Goal: Transaction & Acquisition: Register for event/course

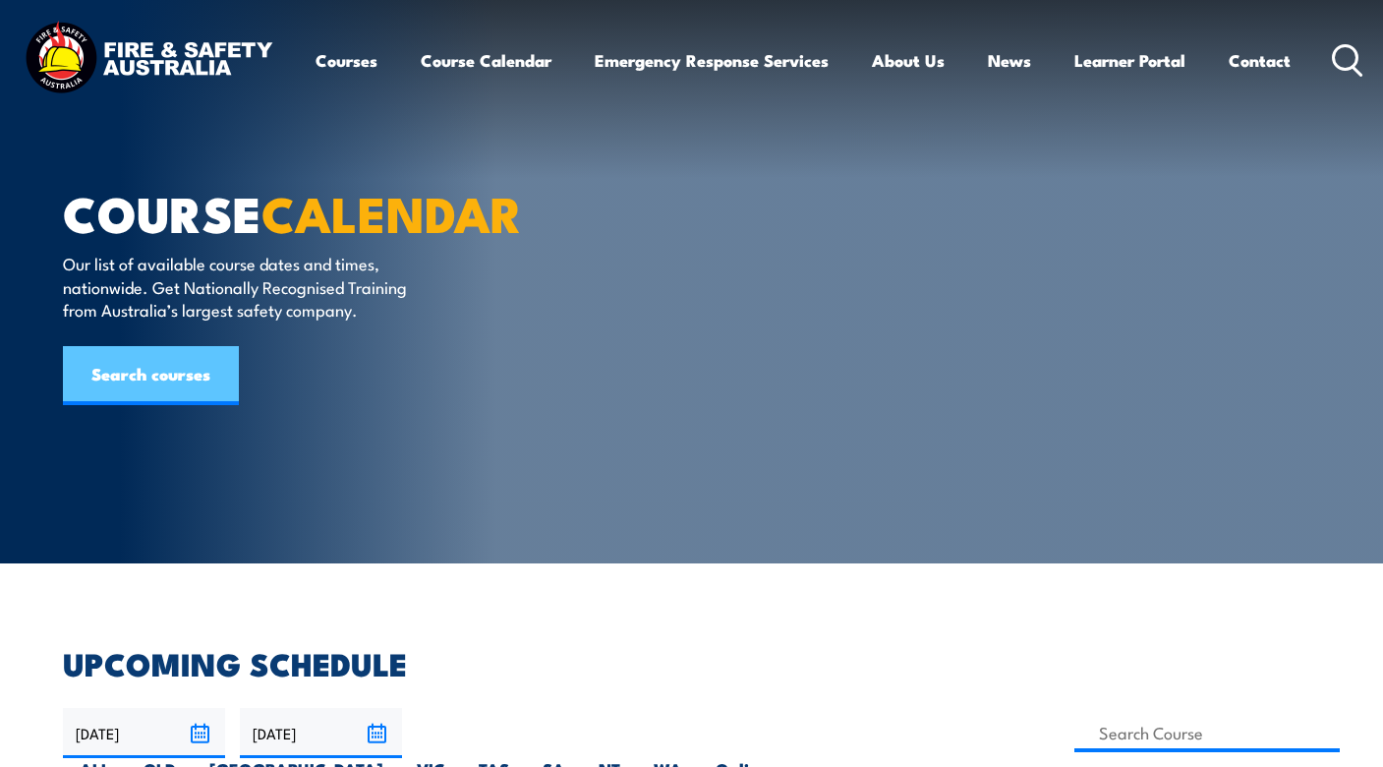
click at [150, 366] on link "Search courses" at bounding box center [151, 375] width 176 height 59
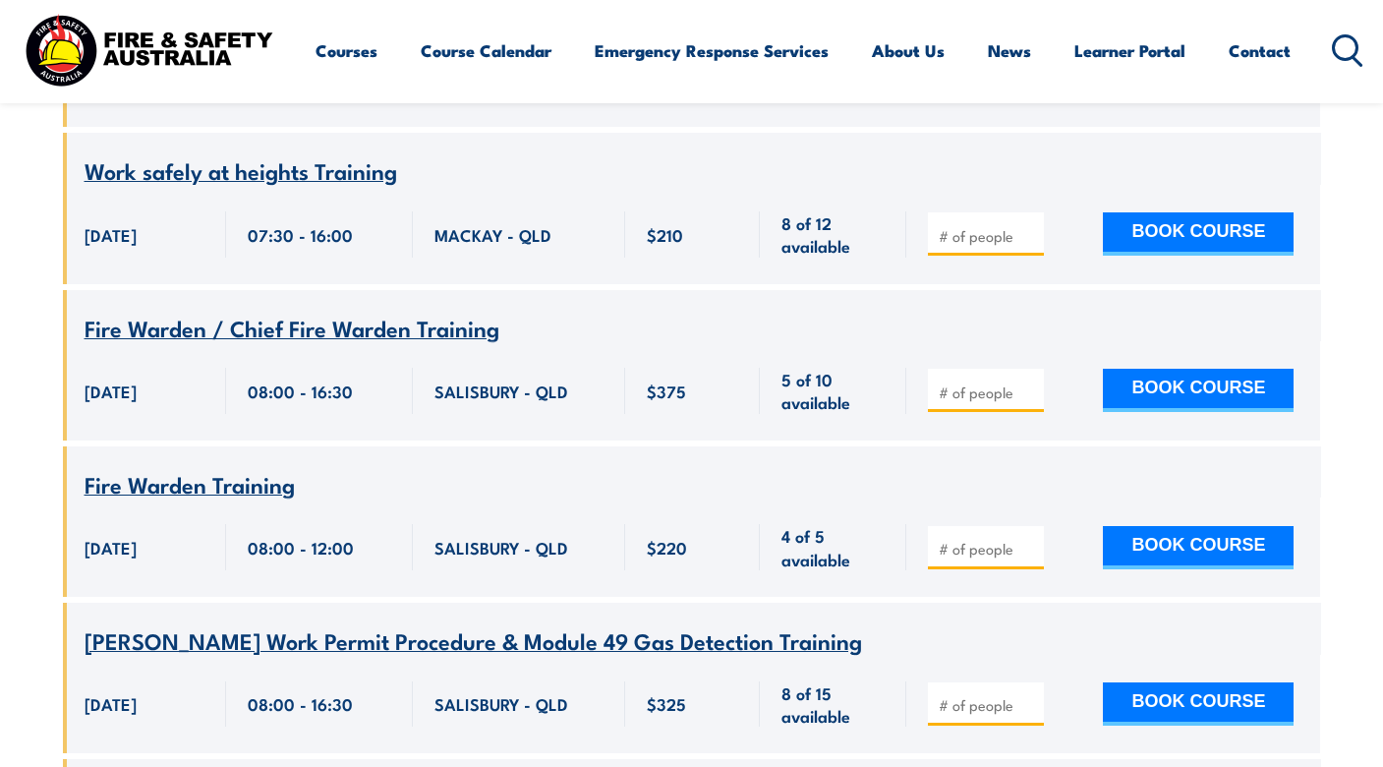
scroll to position [1161, 0]
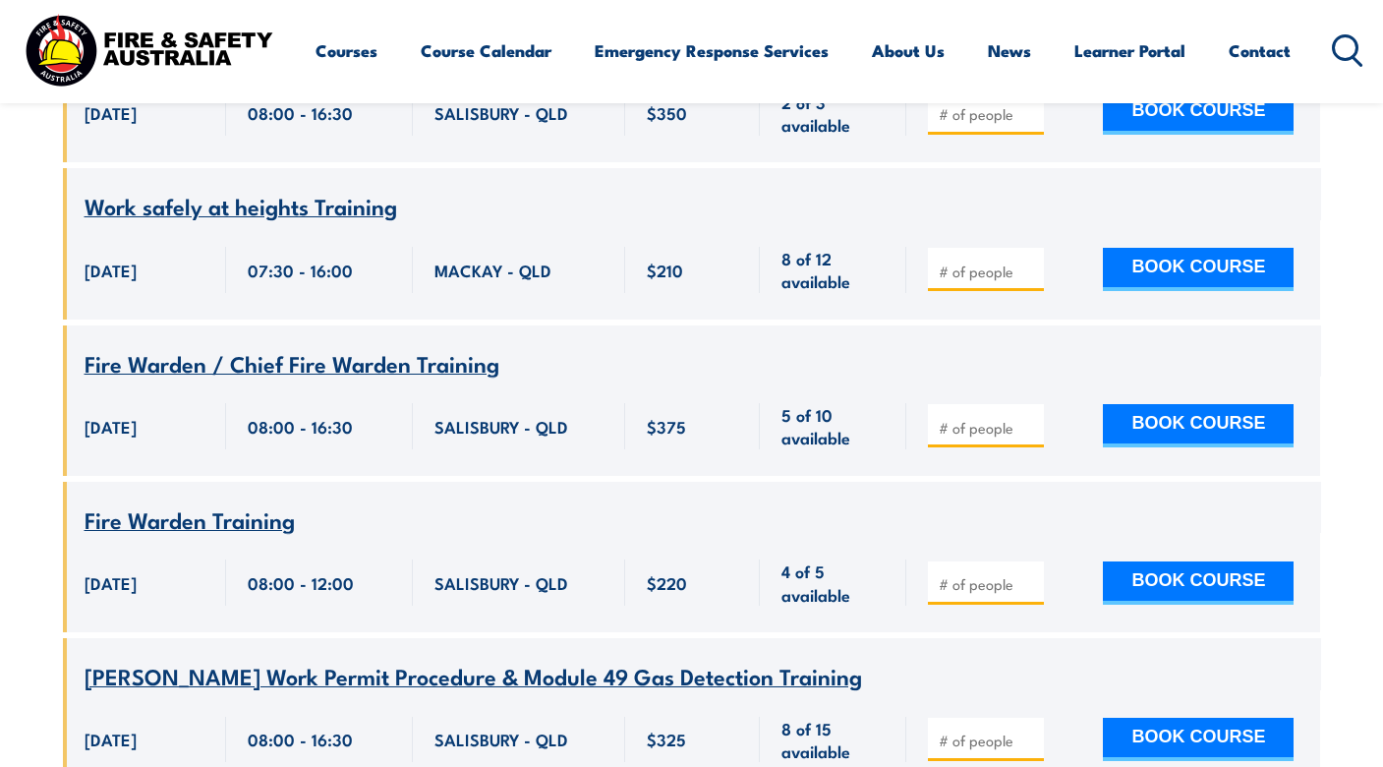
click at [334, 346] on span "Fire Warden / Chief Fire Warden Training" at bounding box center [292, 362] width 415 height 33
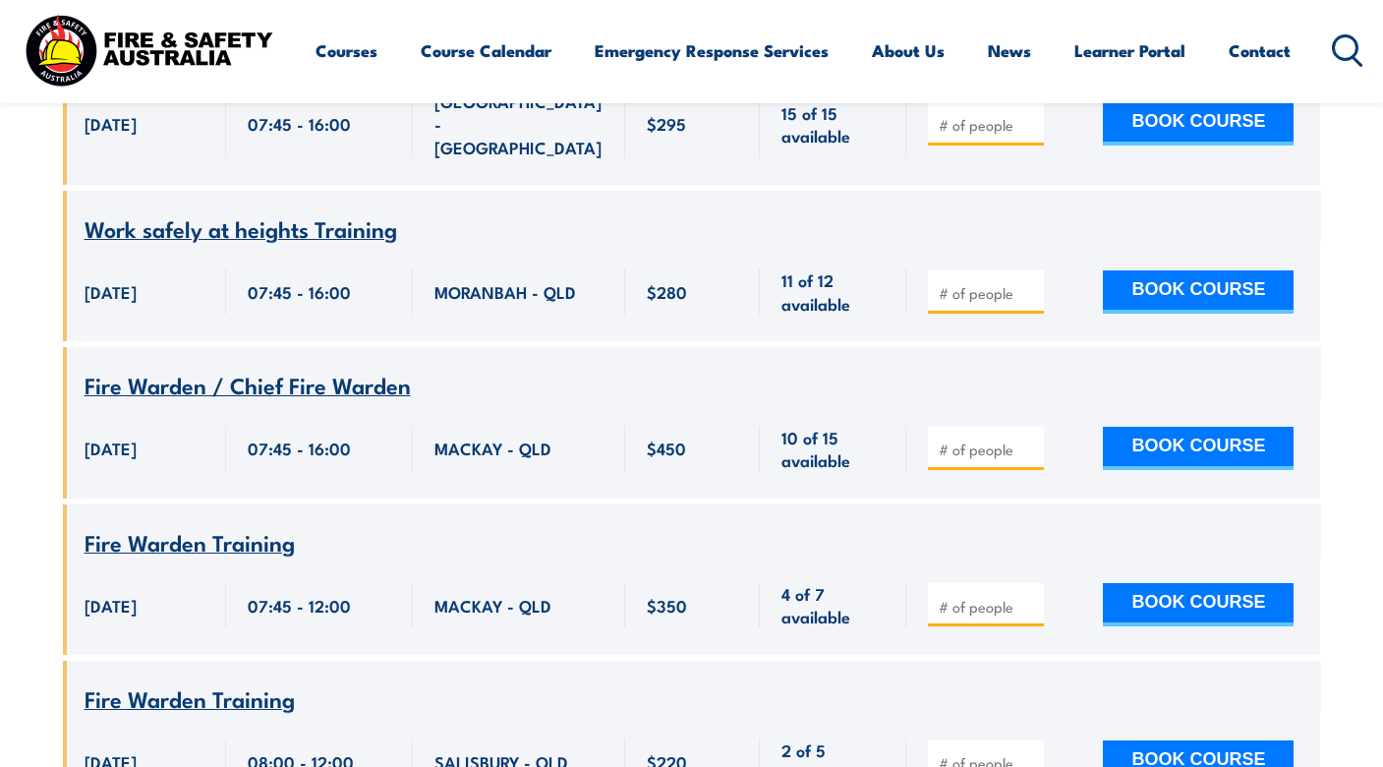
scroll to position [7906, 0]
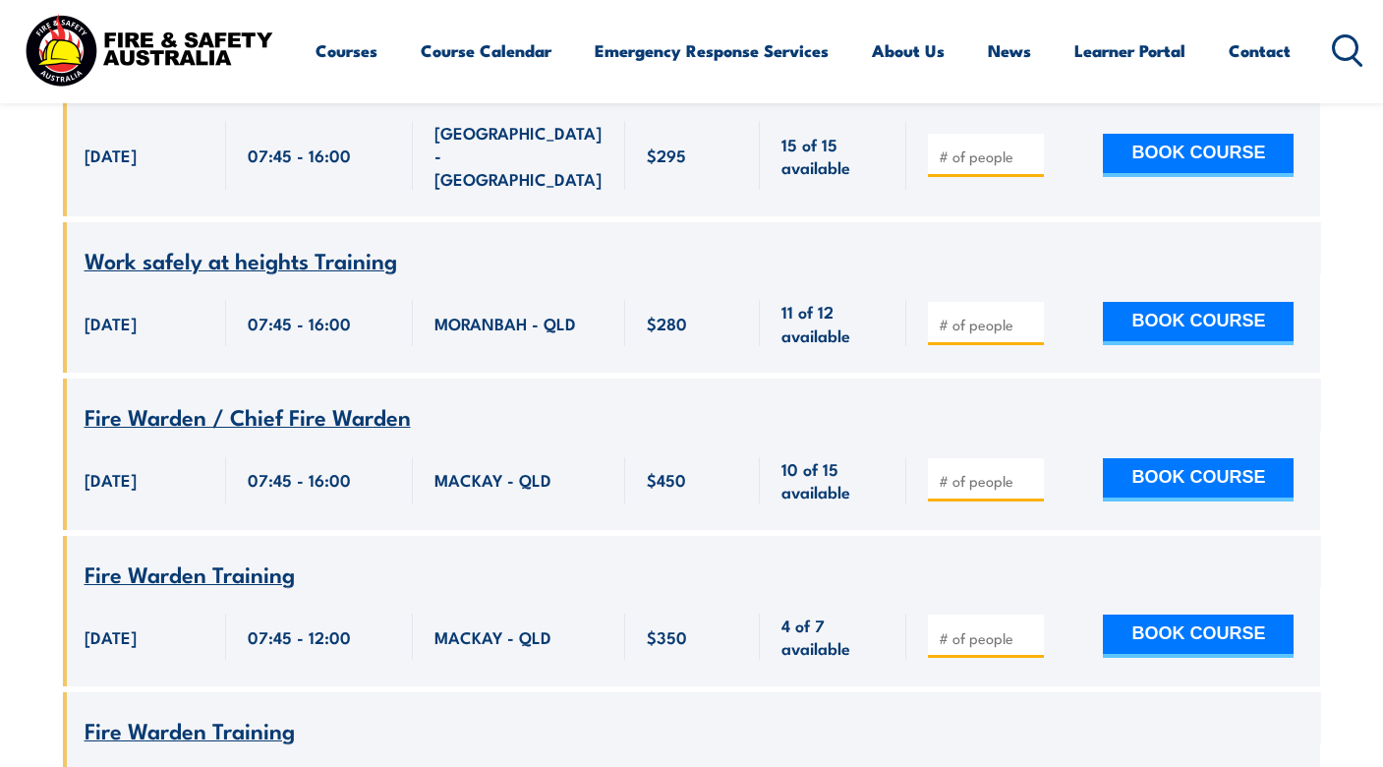
type input "1"
click at [1031, 472] on input "1" at bounding box center [988, 481] width 98 height 20
click at [1207, 470] on button "BOOK COURSE" at bounding box center [1198, 479] width 191 height 43
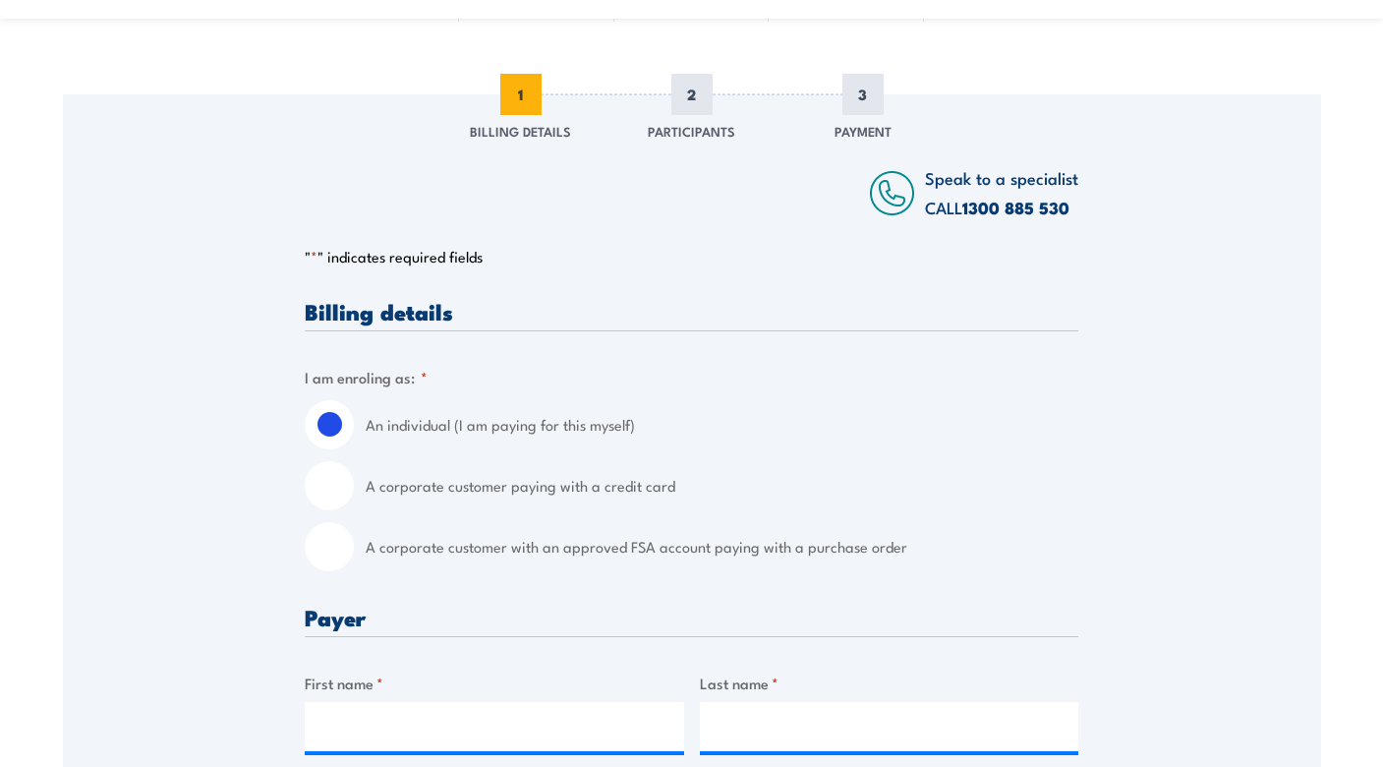
scroll to position [304, 0]
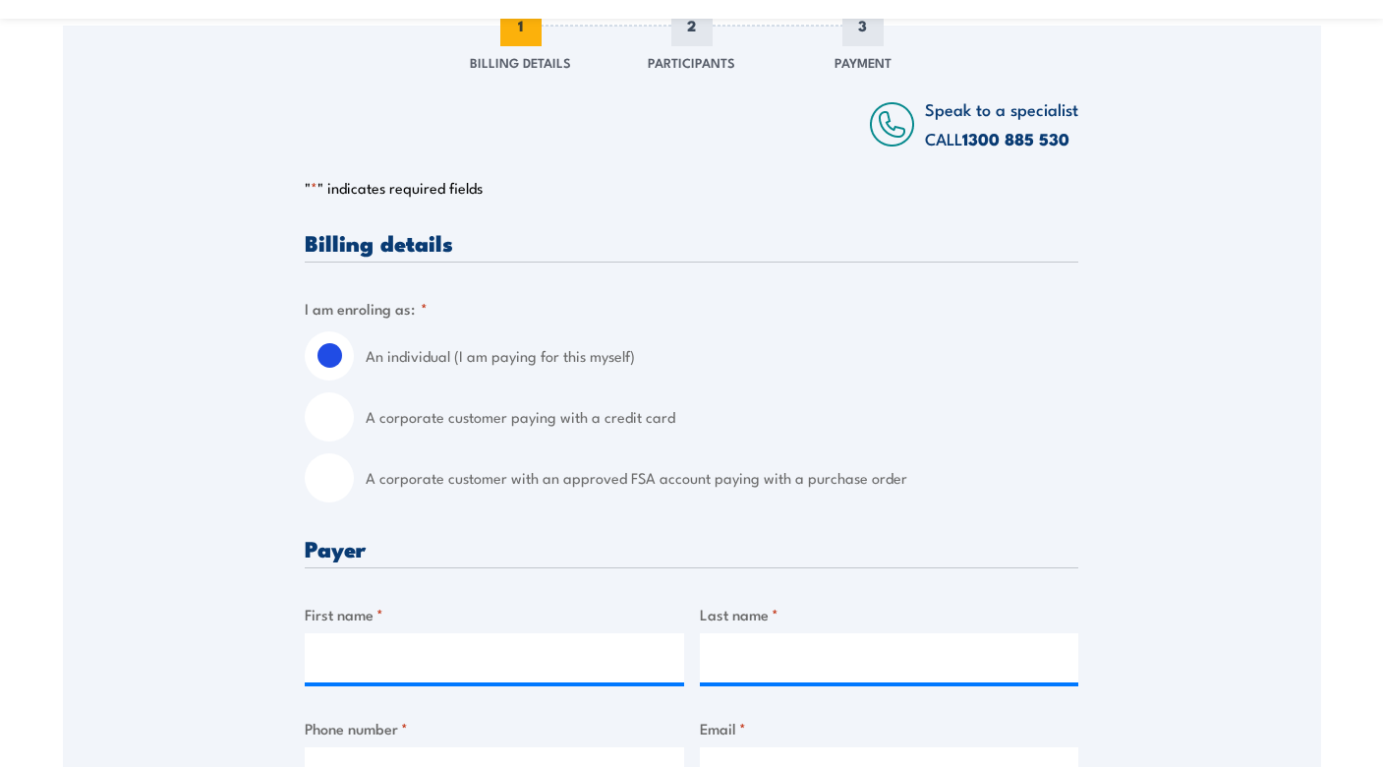
click at [336, 425] on input "A corporate customer paying with a credit card" at bounding box center [329, 416] width 49 height 49
radio input "true"
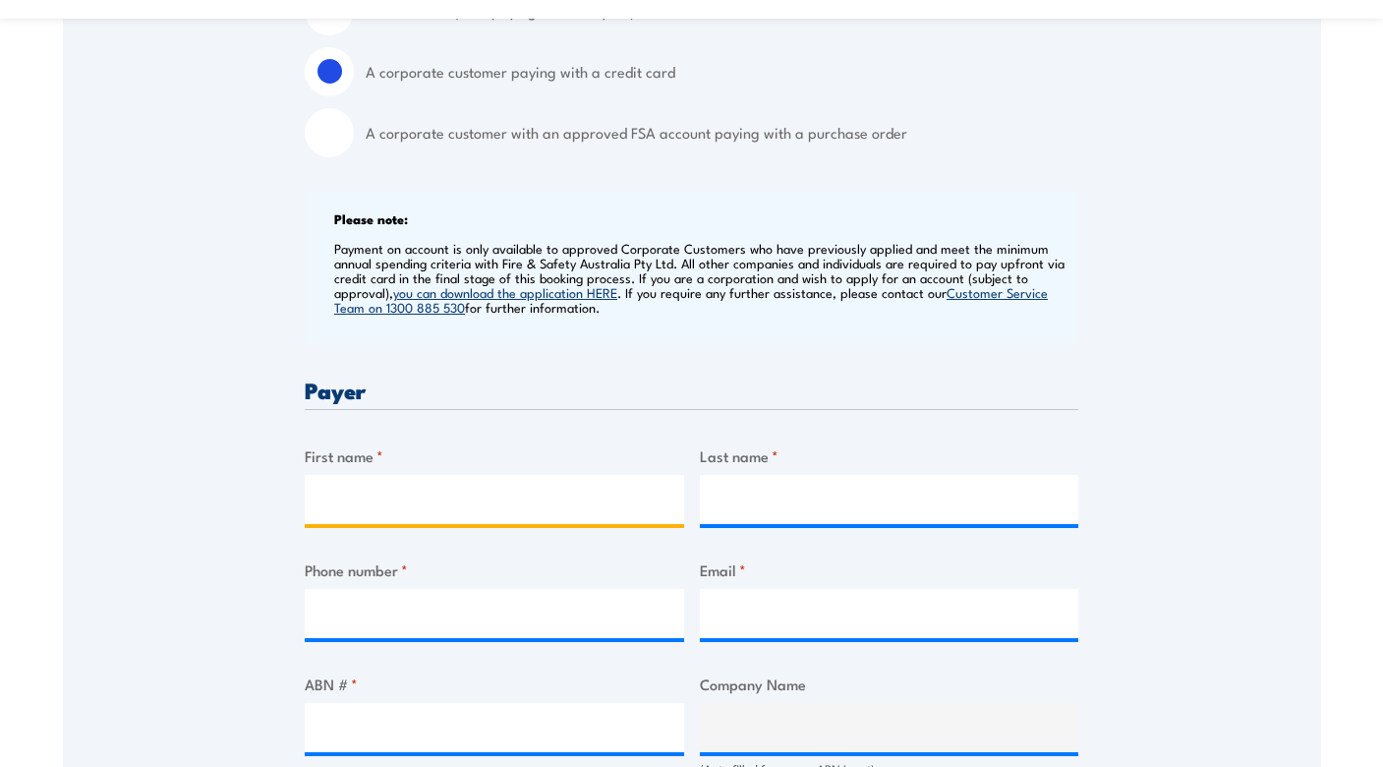
scroll to position [649, 0]
drag, startPoint x: 482, startPoint y: 520, endPoint x: 517, endPoint y: 518, distance: 35.4
click at [502, 518] on input "First name *" at bounding box center [494, 499] width 379 height 49
type input "Jan"
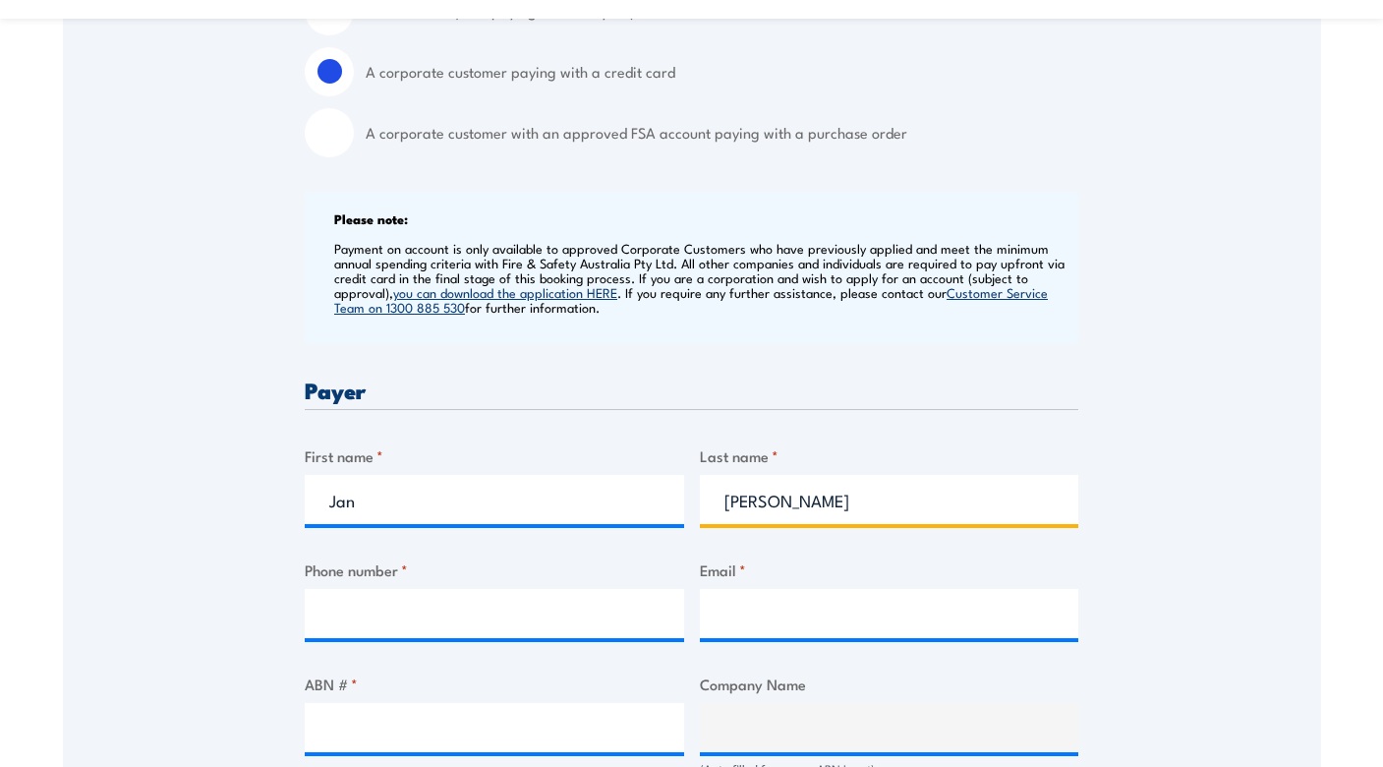
type input "[PERSON_NAME]"
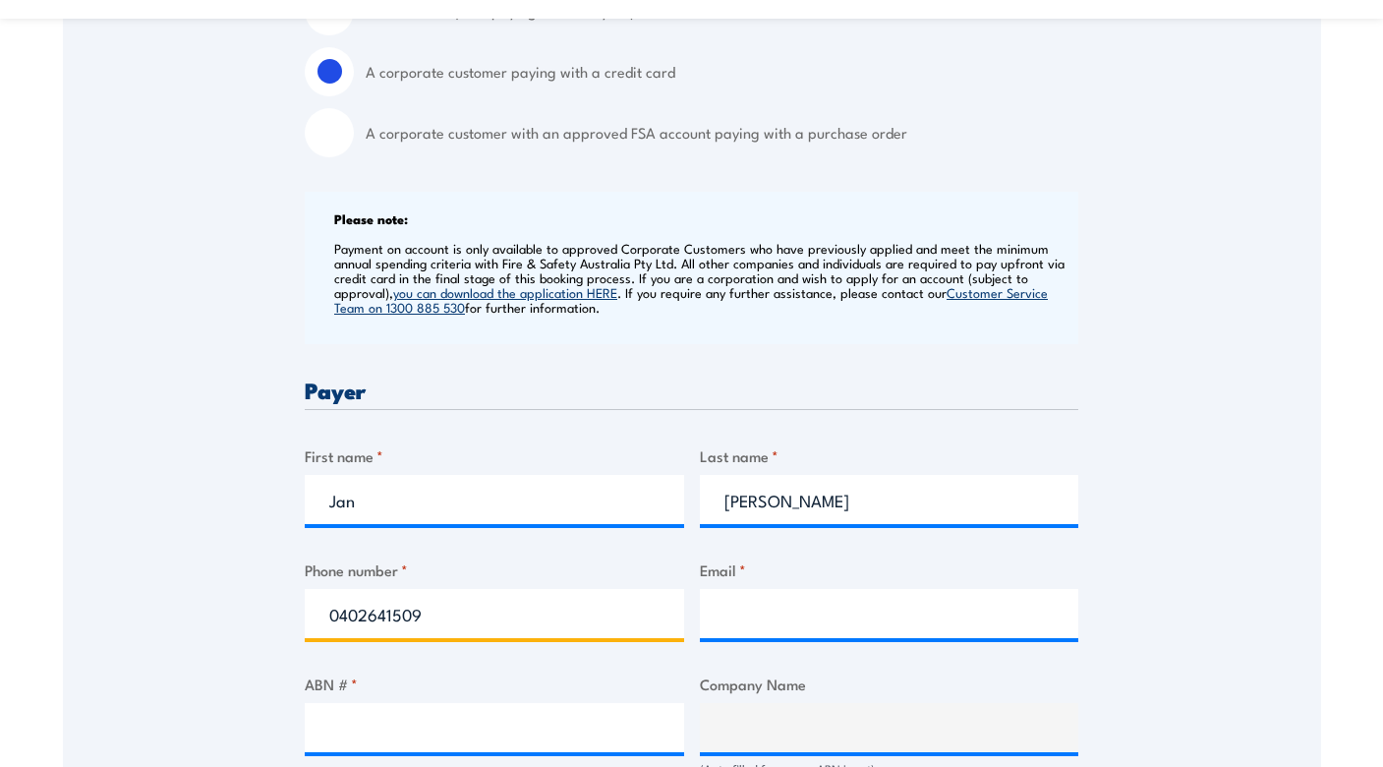
type input "0402641509"
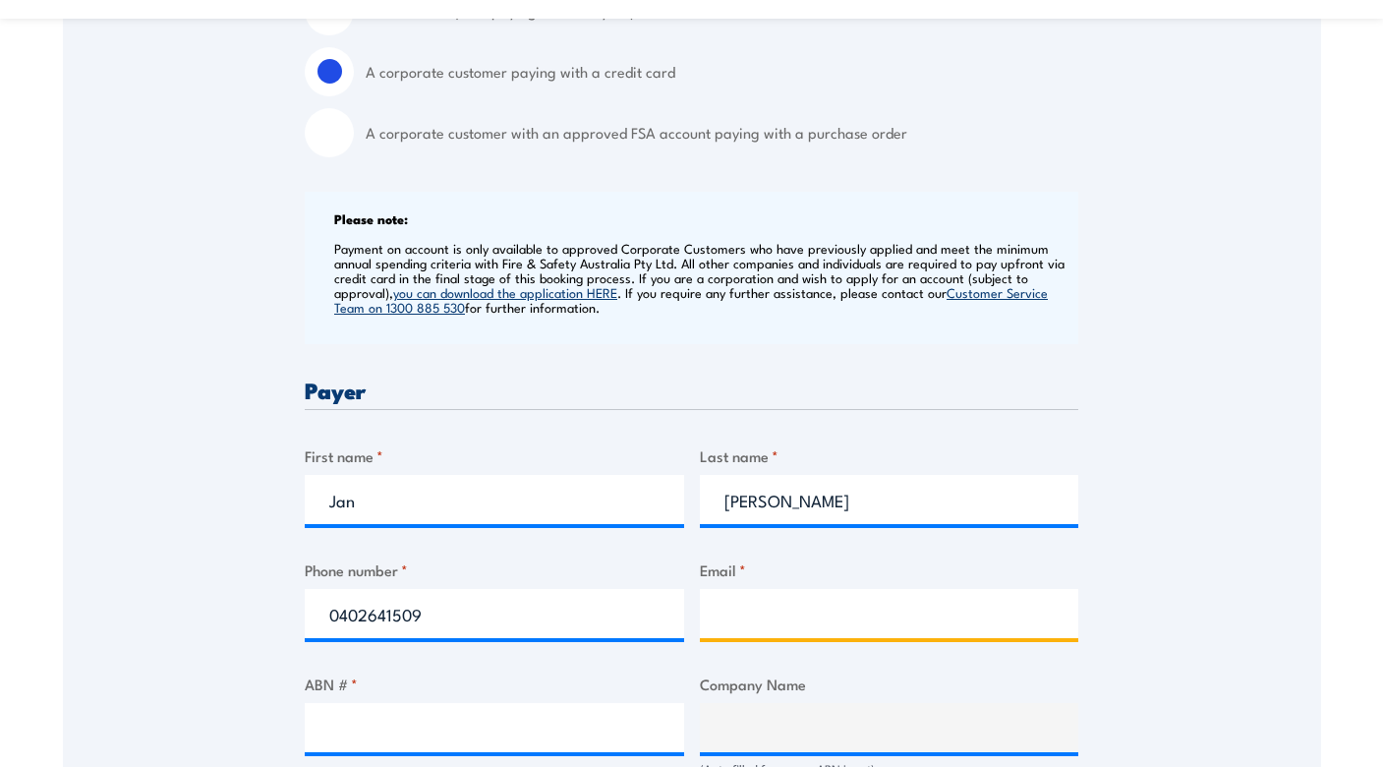
click at [791, 620] on input "Email *" at bounding box center [889, 613] width 379 height 49
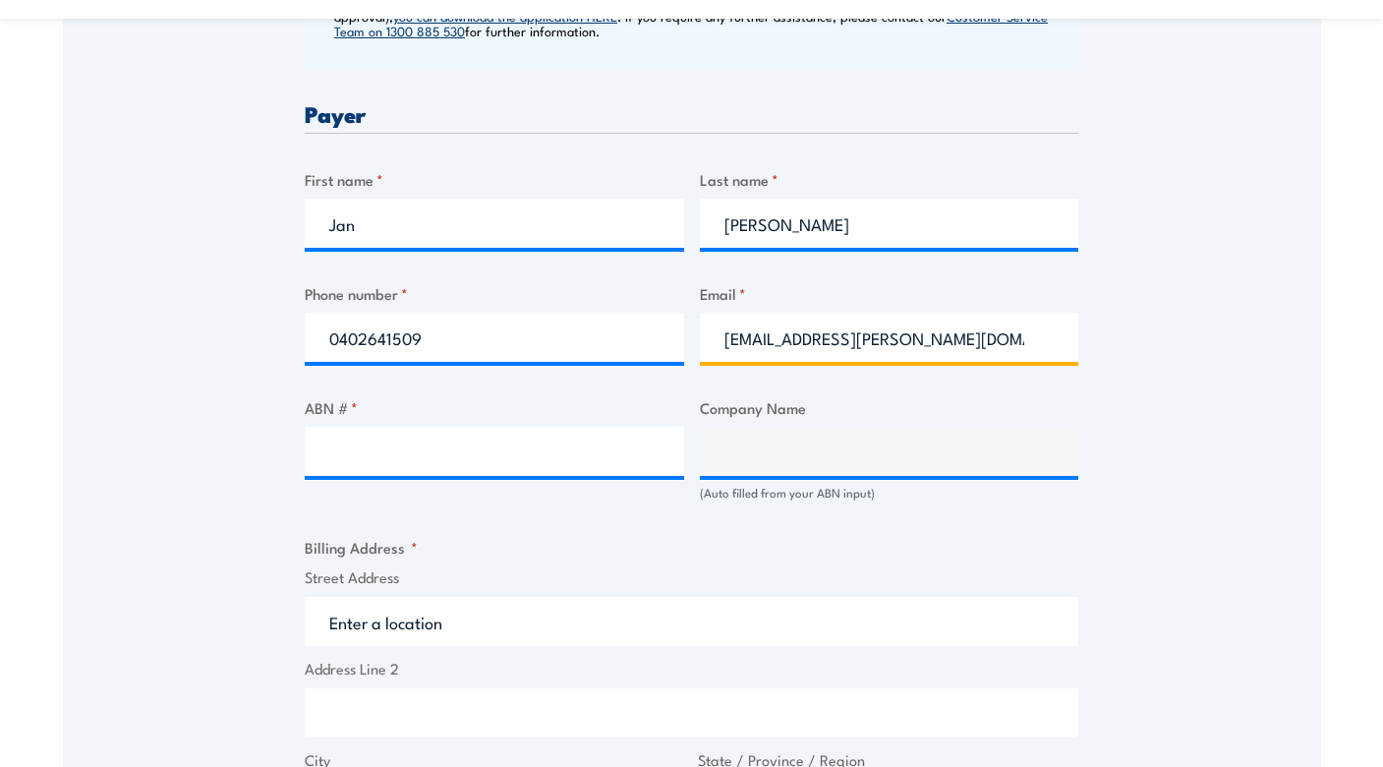
scroll to position [957, 0]
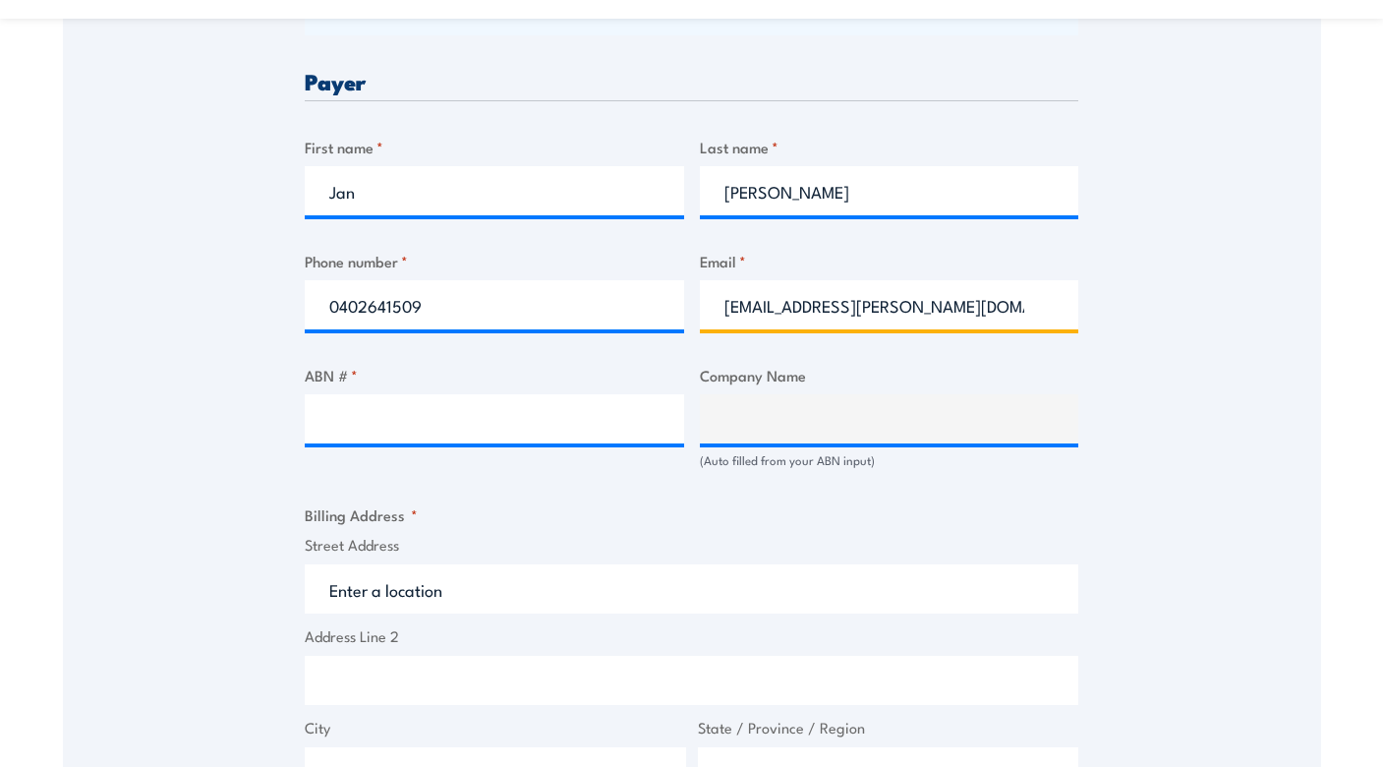
type input "[EMAIL_ADDRESS][PERSON_NAME][DOMAIN_NAME]"
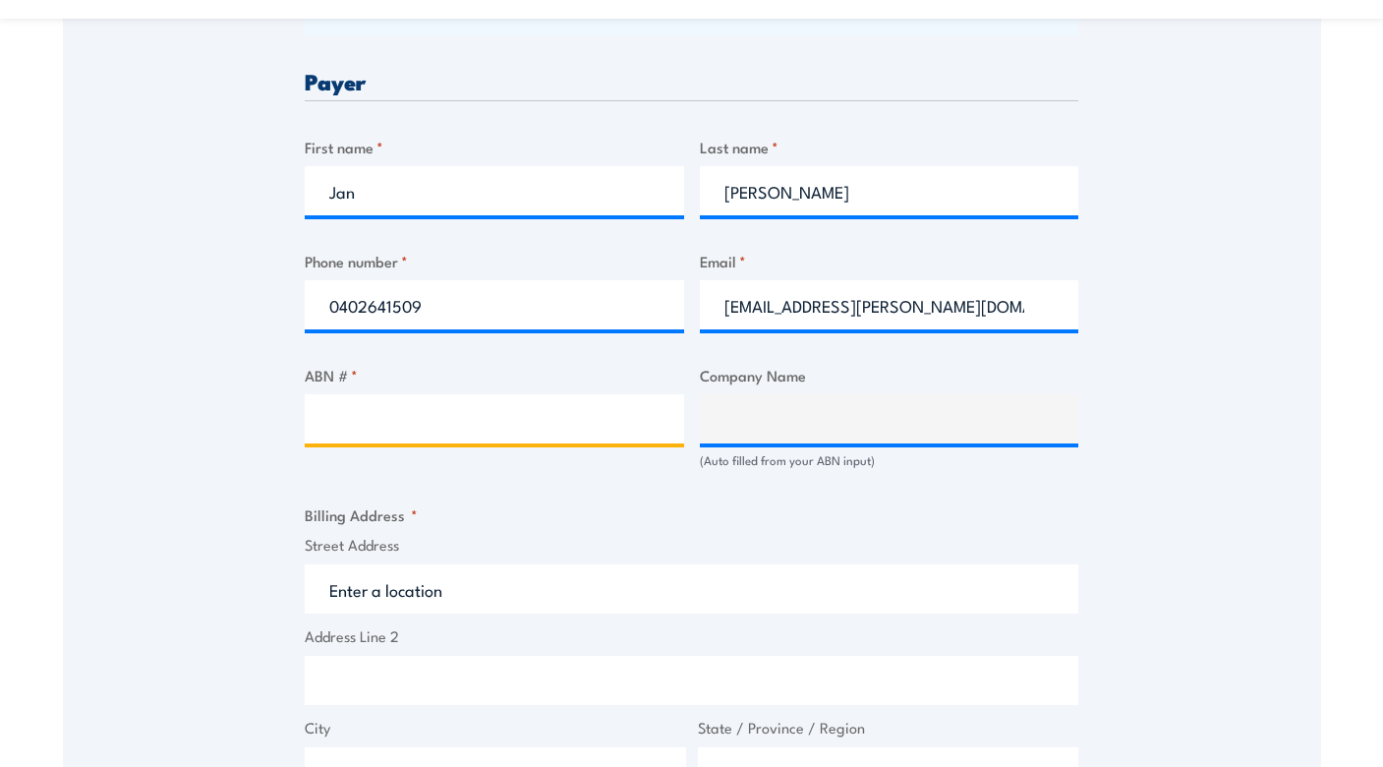
click at [531, 432] on input "ABN # *" at bounding box center [494, 418] width 379 height 49
type input "27167381106"
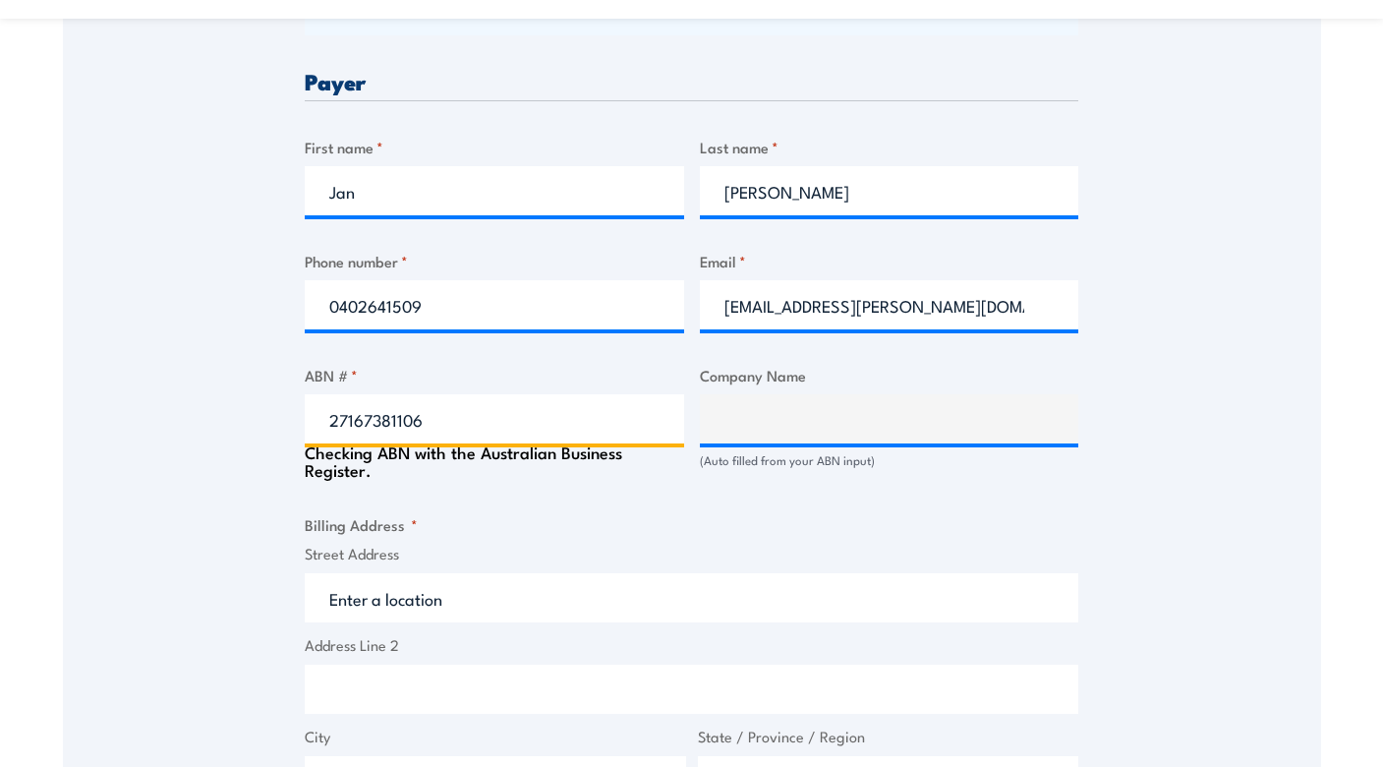
type input "PESTX PTY. LTD."
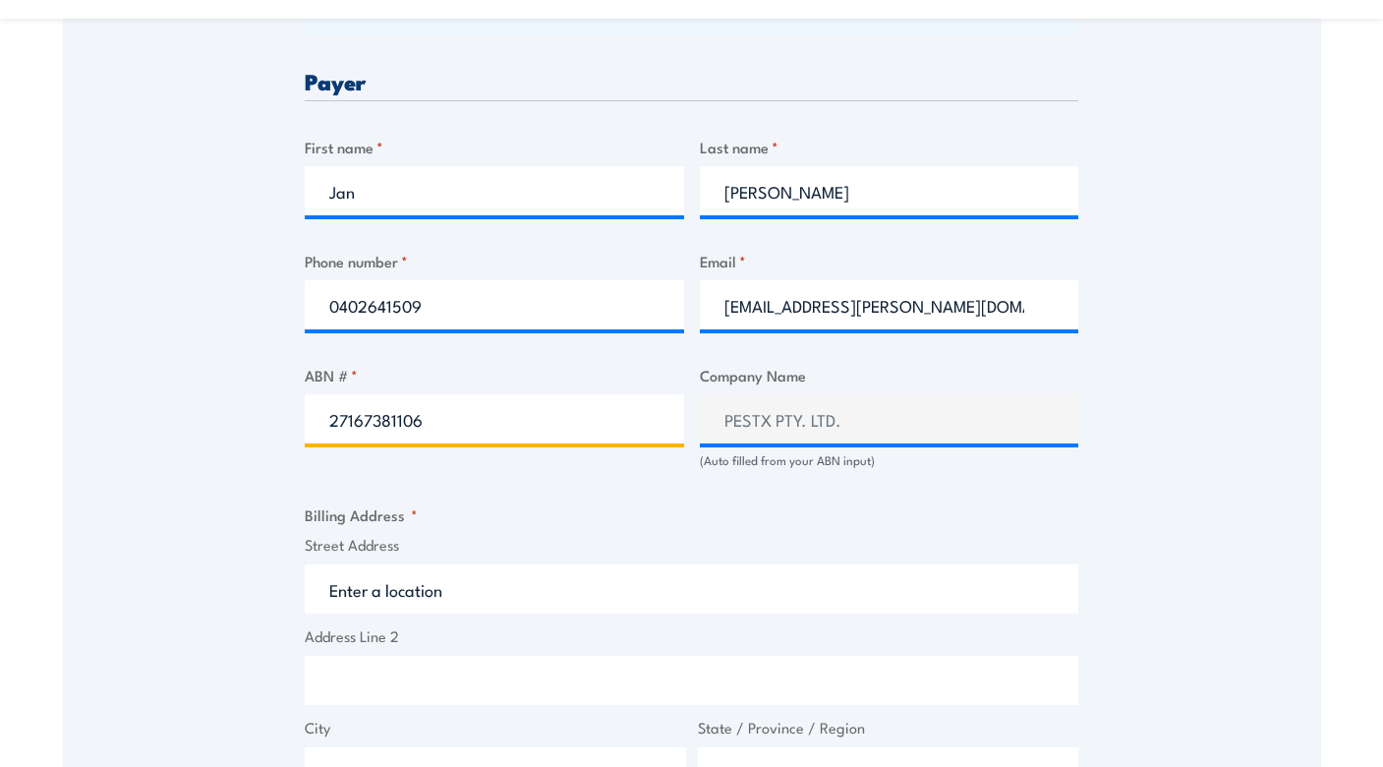
type input "27167381106"
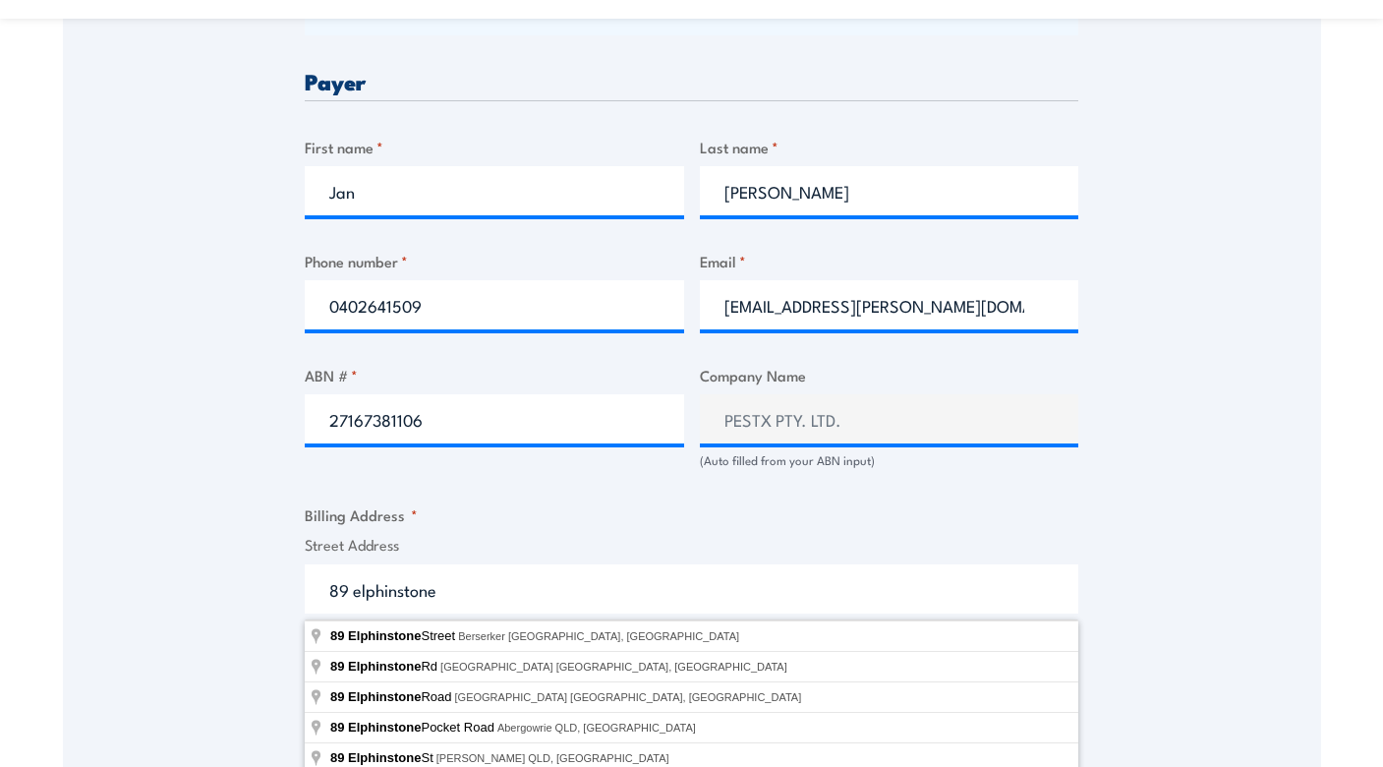
drag, startPoint x: 359, startPoint y: 598, endPoint x: 361, endPoint y: 585, distance: 12.9
click at [360, 589] on input "89 elphinstone" at bounding box center [692, 588] width 774 height 49
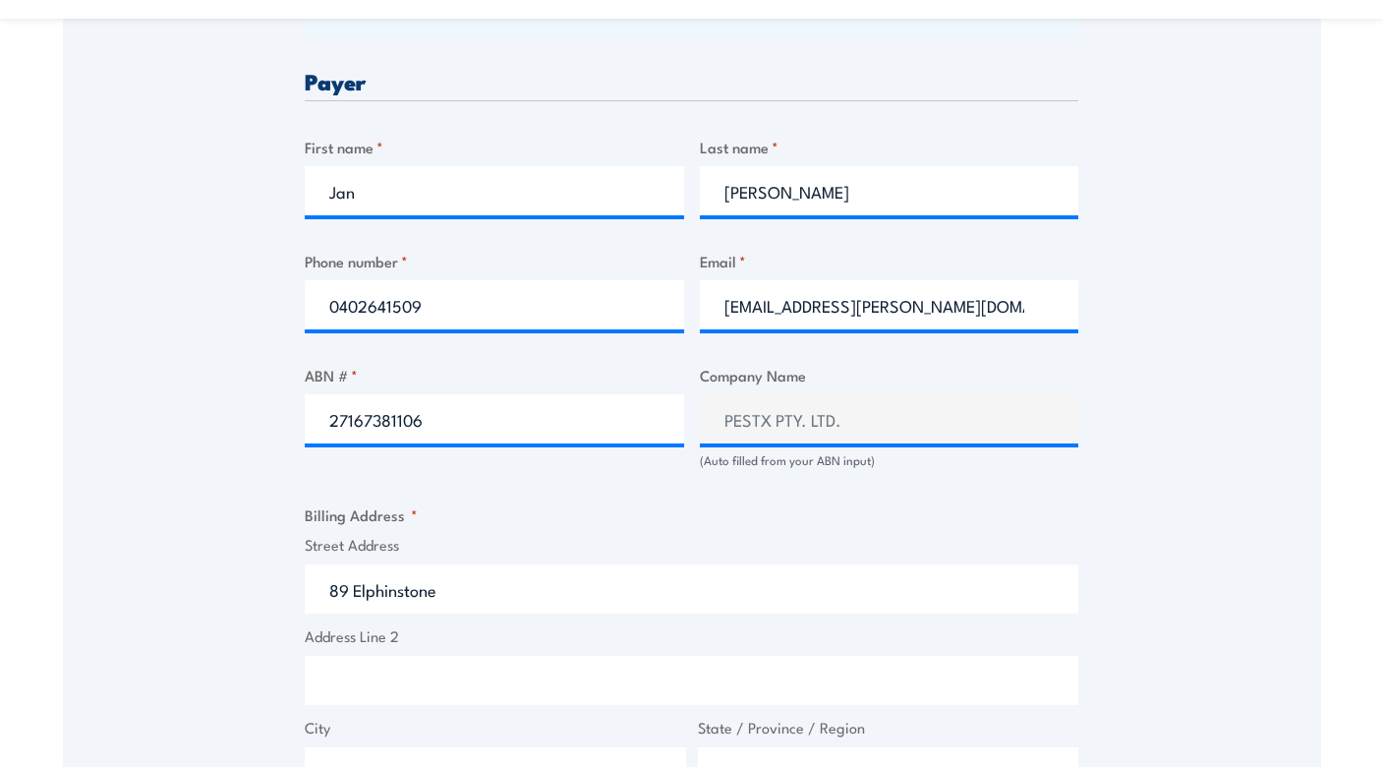
click at [1263, 590] on div "Speak to a specialist CALL [PHONE_NUMBER] CALL [PHONE_NUMBER] " * " indicates r…" at bounding box center [692, 438] width 1258 height 2133
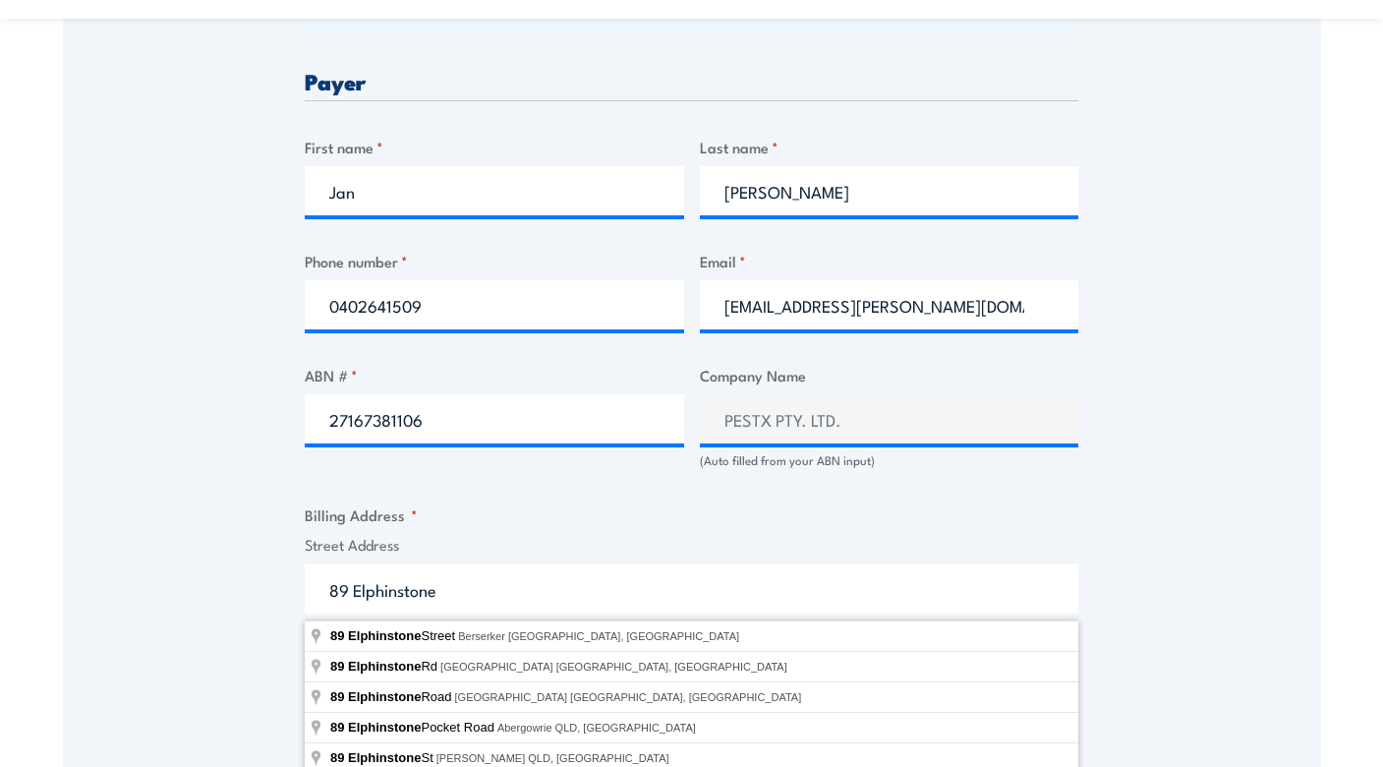
click at [509, 603] on input "89 Elphinstone" at bounding box center [692, 588] width 774 height 49
type input "[STREET_ADDRESS]"
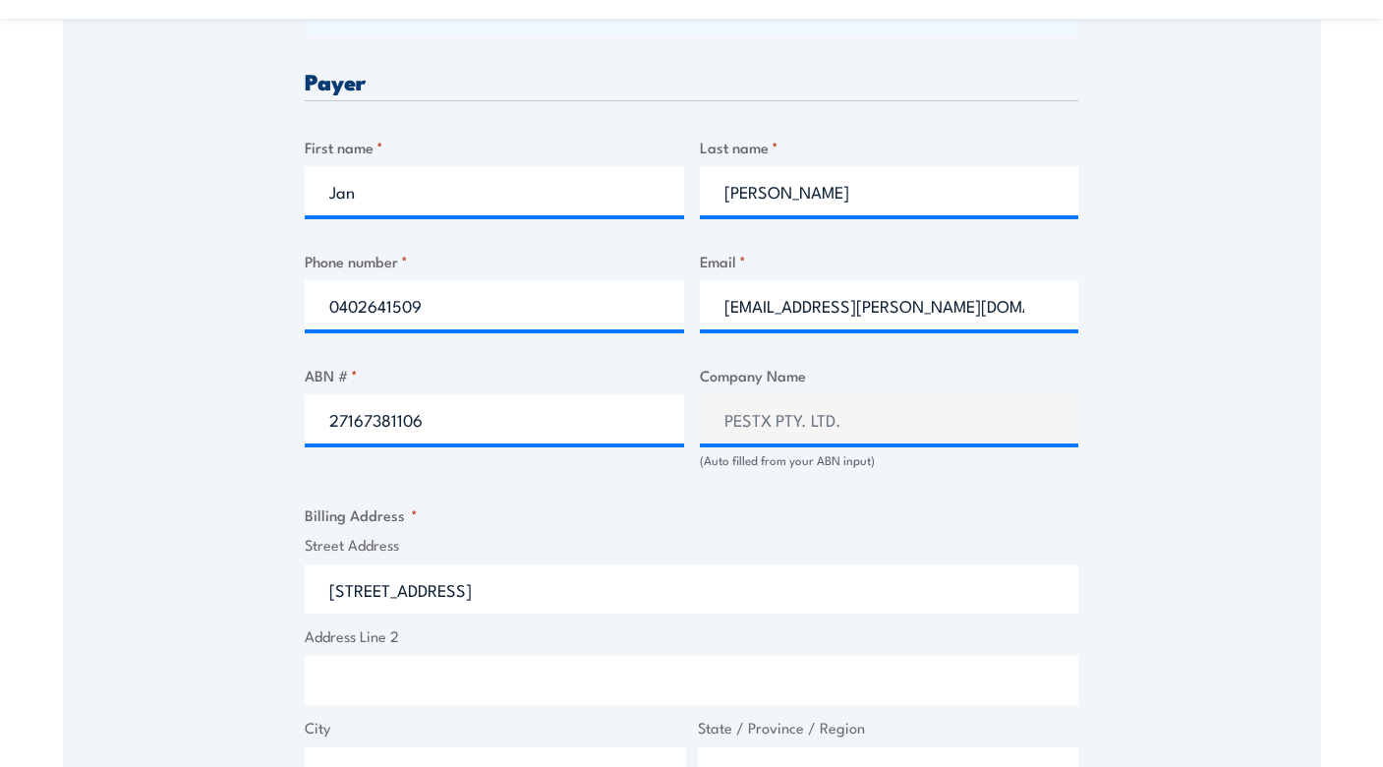
type input "[STREET_ADDRESS]"
type input "Berserker"
type input "[GEOGRAPHIC_DATA]"
type input "4701"
select select "[GEOGRAPHIC_DATA]"
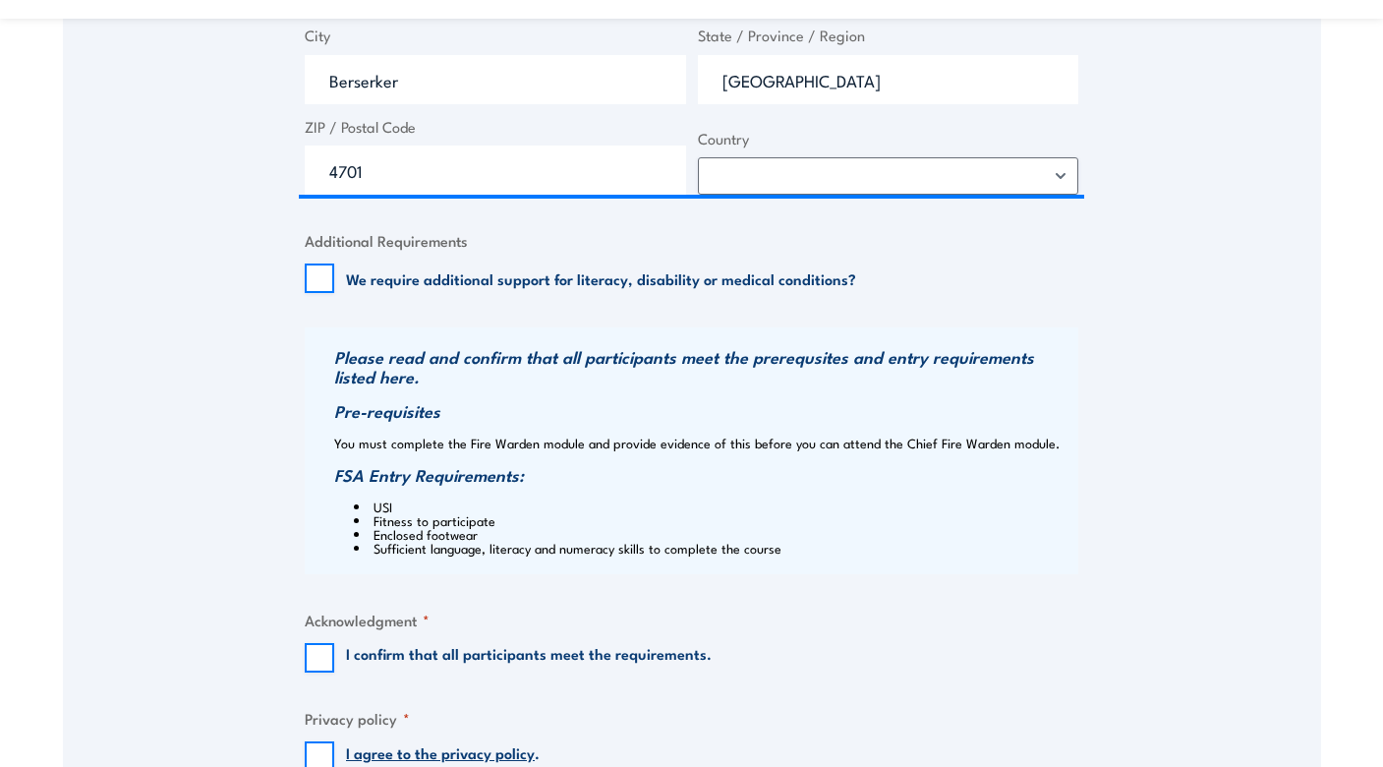
scroll to position [1701, 0]
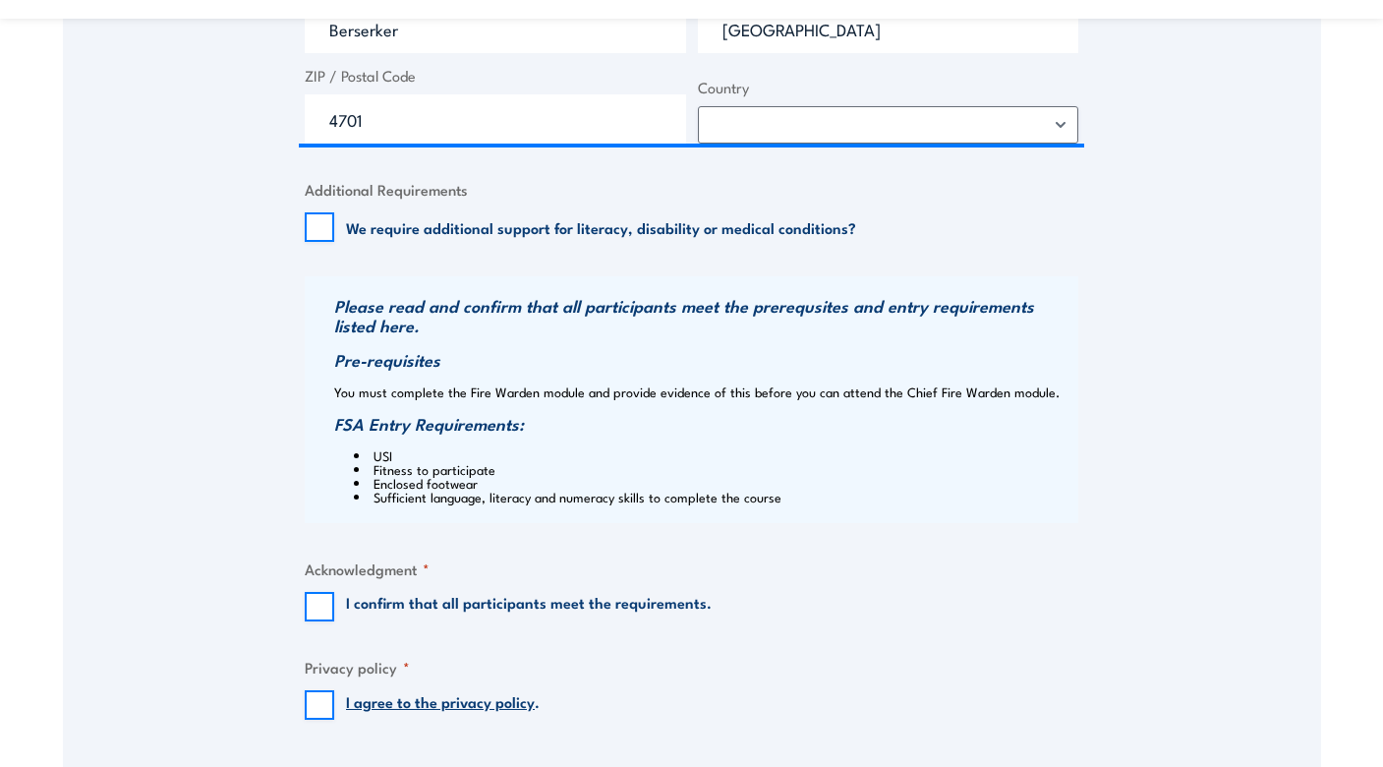
drag, startPoint x: 322, startPoint y: 603, endPoint x: 379, endPoint y: 595, distance: 57.6
click at [322, 603] on input "I confirm that all participants meet the requirements." at bounding box center [319, 606] width 29 height 29
checkbox input "true"
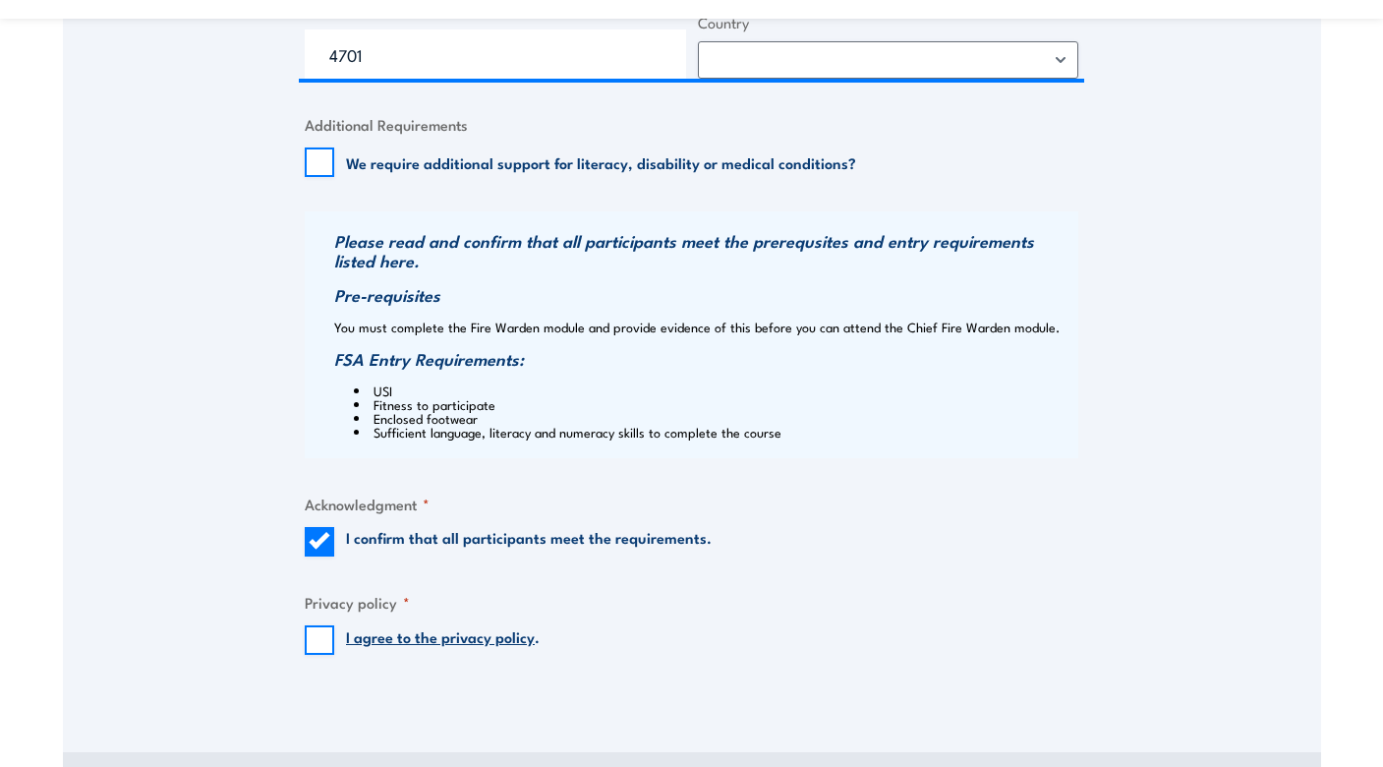
scroll to position [1781, 0]
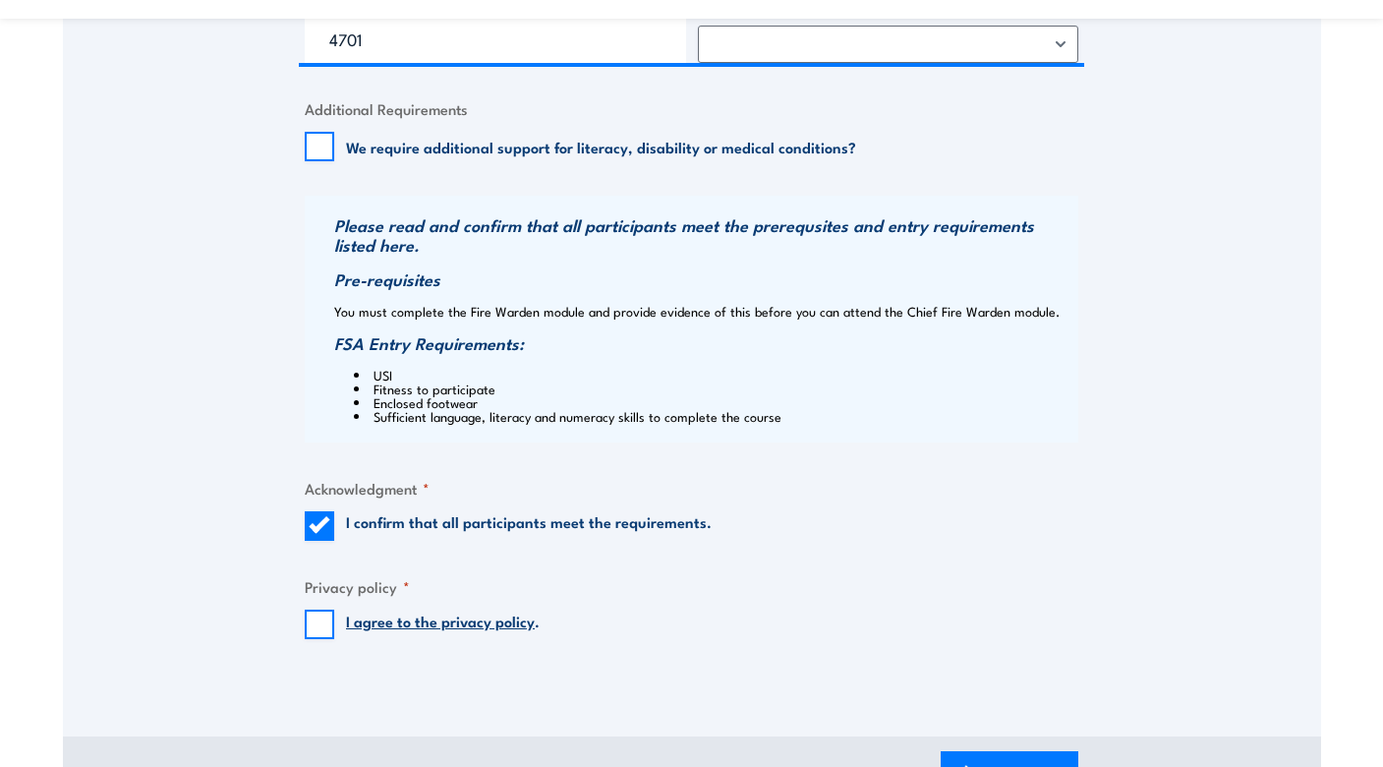
click at [322, 620] on input "I agree to the privacy policy ." at bounding box center [319, 623] width 29 height 29
checkbox input "true"
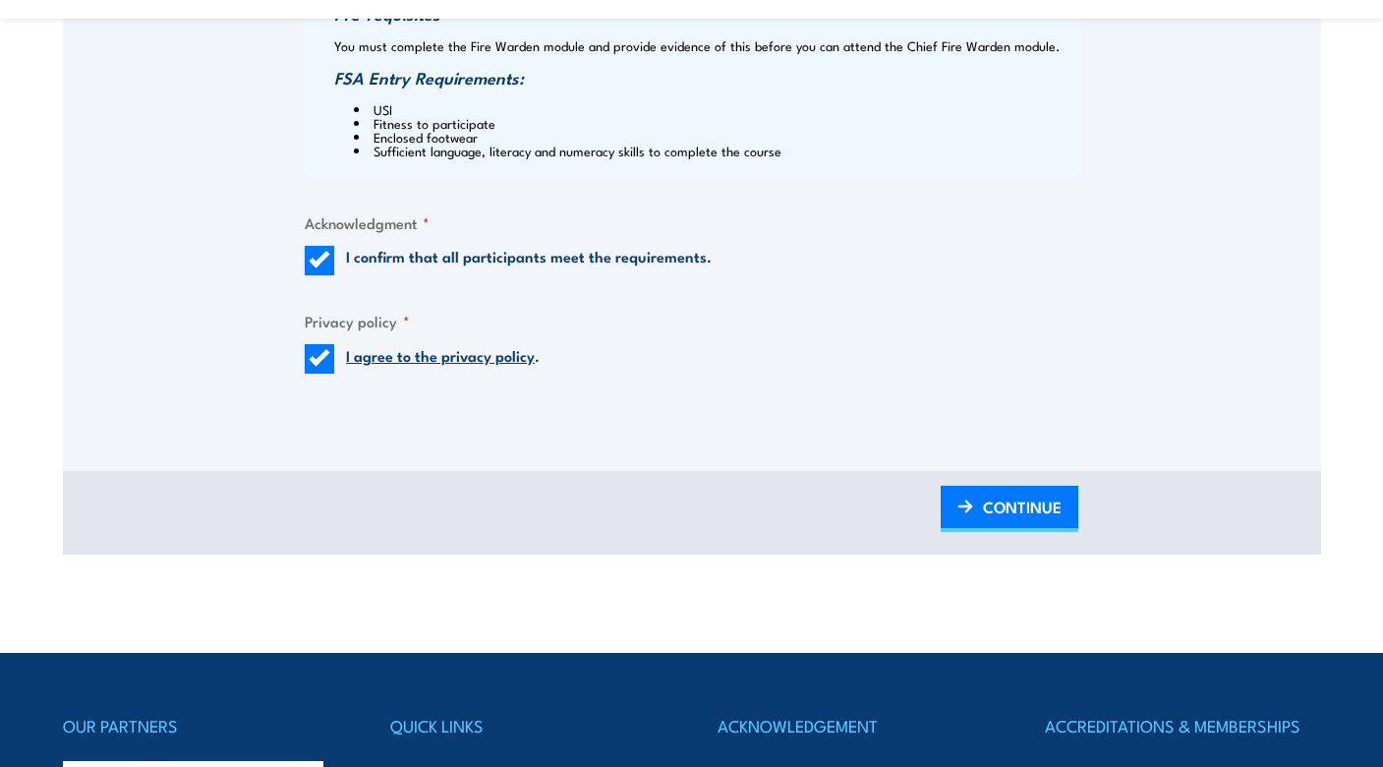
scroll to position [2126, 0]
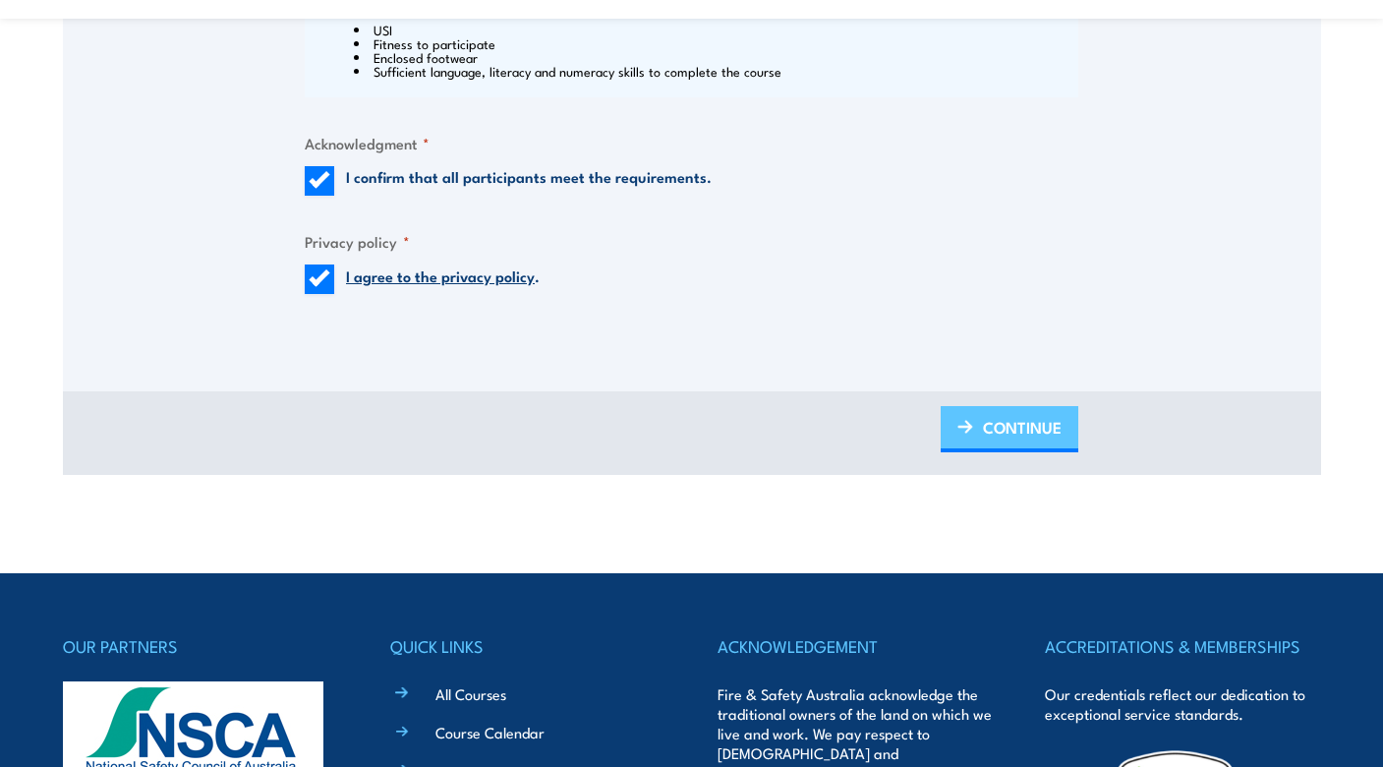
click at [1015, 429] on span "CONTINUE" at bounding box center [1022, 427] width 79 height 52
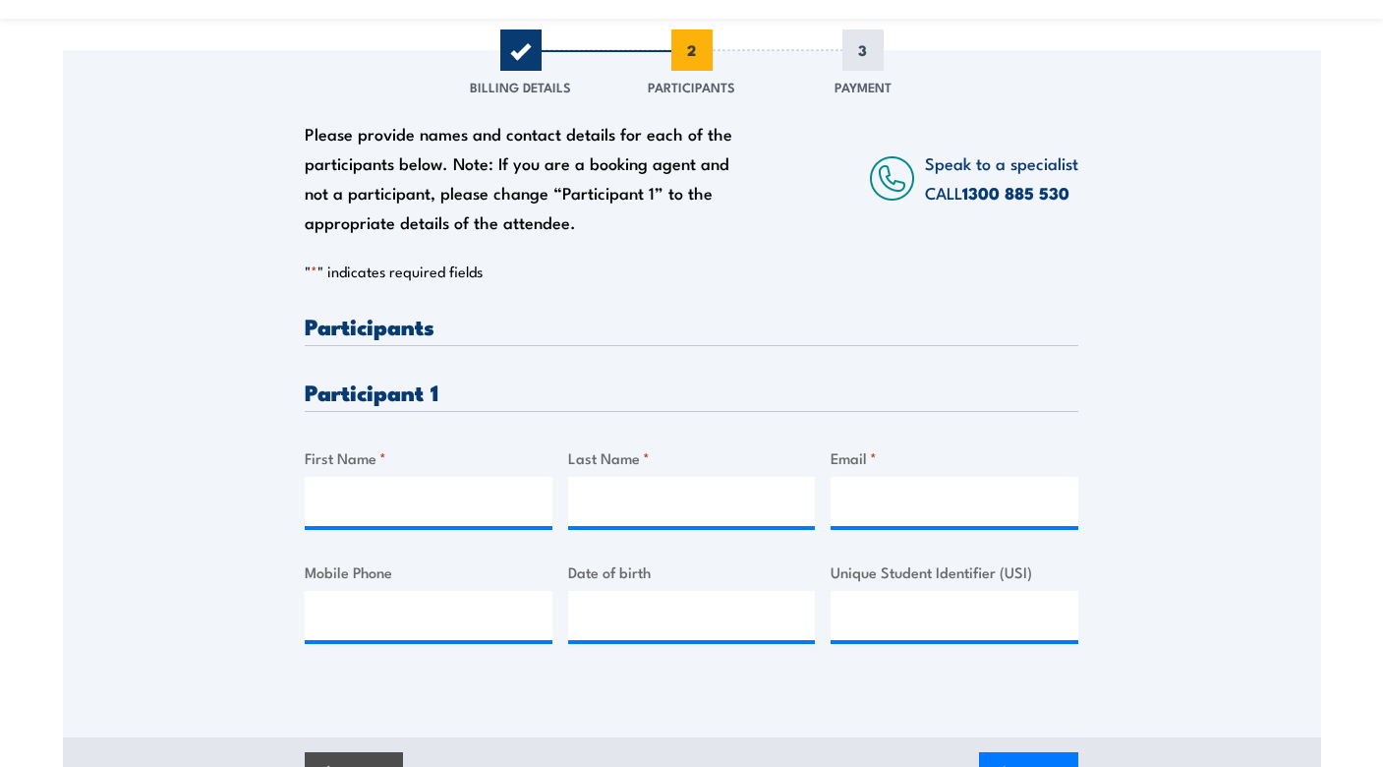
scroll to position [306, 0]
